Goal: Task Accomplishment & Management: Use online tool/utility

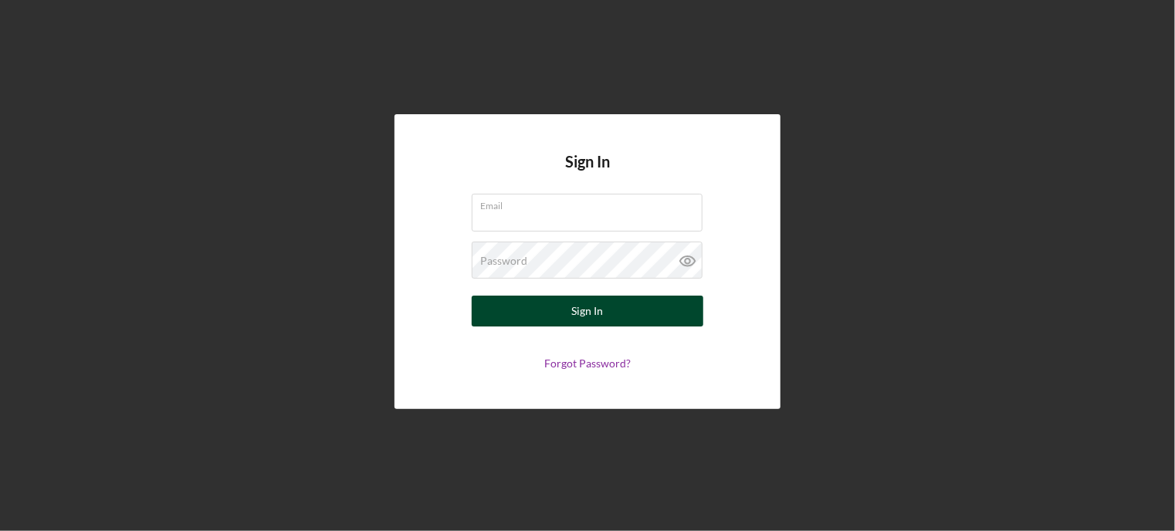
type input "fcunningham@justinepetersen.org"
click at [535, 311] on button "Sign In" at bounding box center [588, 311] width 232 height 31
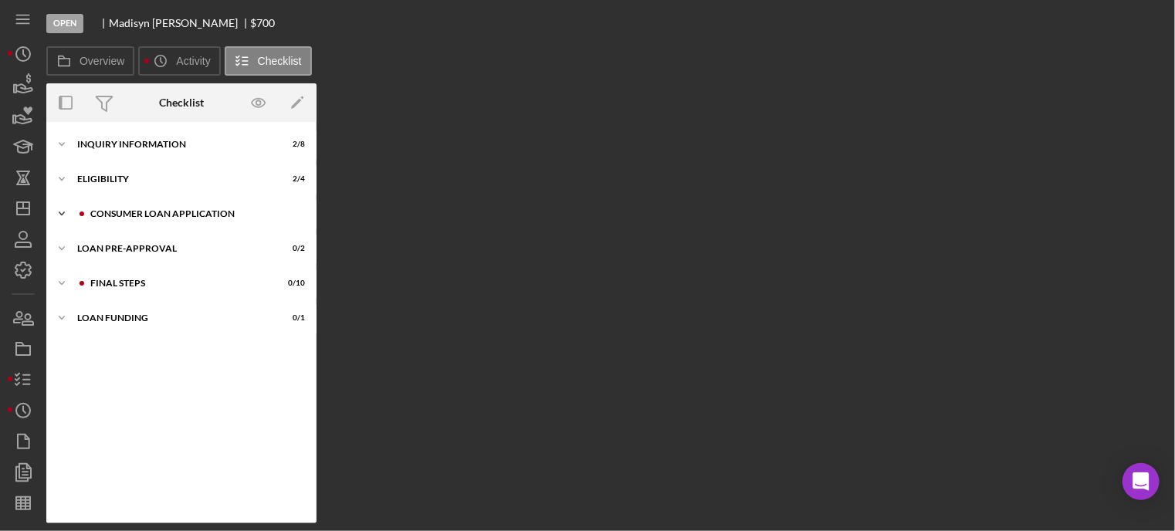
click at [108, 215] on div "Consumer Loan Application" at bounding box center [193, 213] width 207 height 9
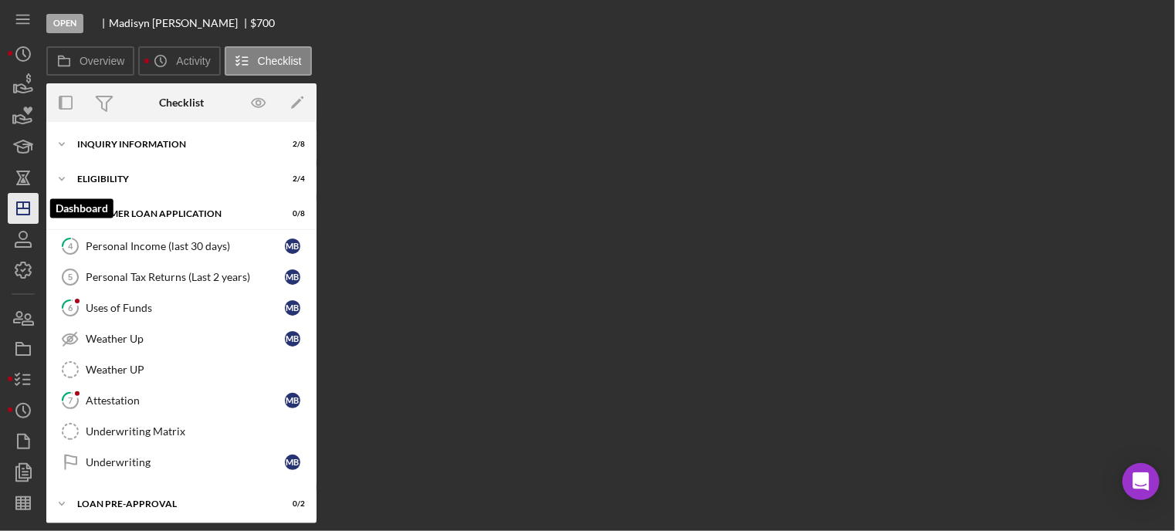
click at [34, 207] on icon "Icon/Dashboard" at bounding box center [23, 208] width 39 height 39
